Goal: Information Seeking & Learning: Check status

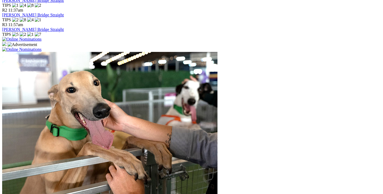
scroll to position [466, 0]
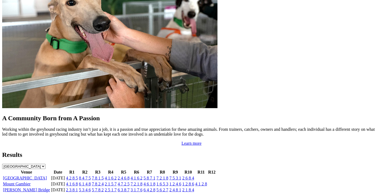
click at [41, 176] on link "[GEOGRAPHIC_DATA]" at bounding box center [25, 178] width 44 height 5
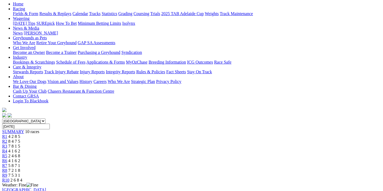
scroll to position [57, 0]
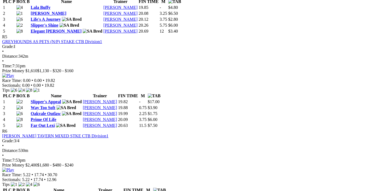
scroll to position [716, 0]
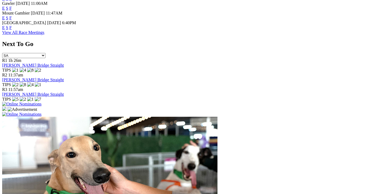
scroll to position [216, 0]
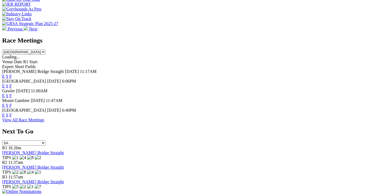
click at [12, 113] on link "F" at bounding box center [10, 115] width 2 height 5
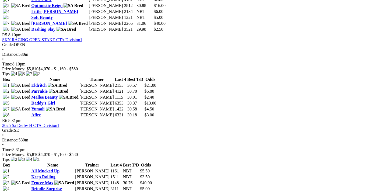
scroll to position [716, 0]
